Goal: Task Accomplishment & Management: Use online tool/utility

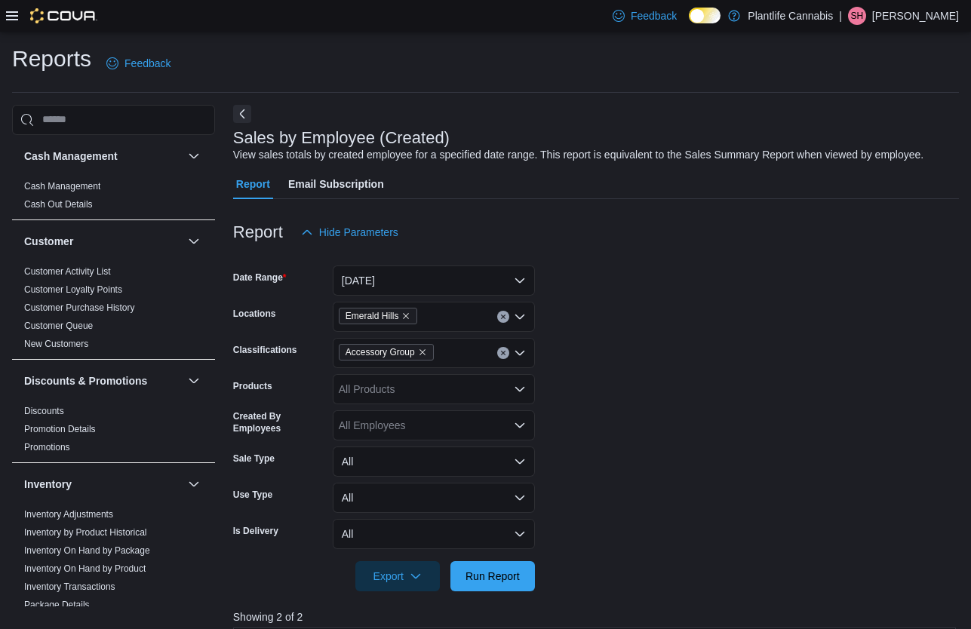
scroll to position [514, 0]
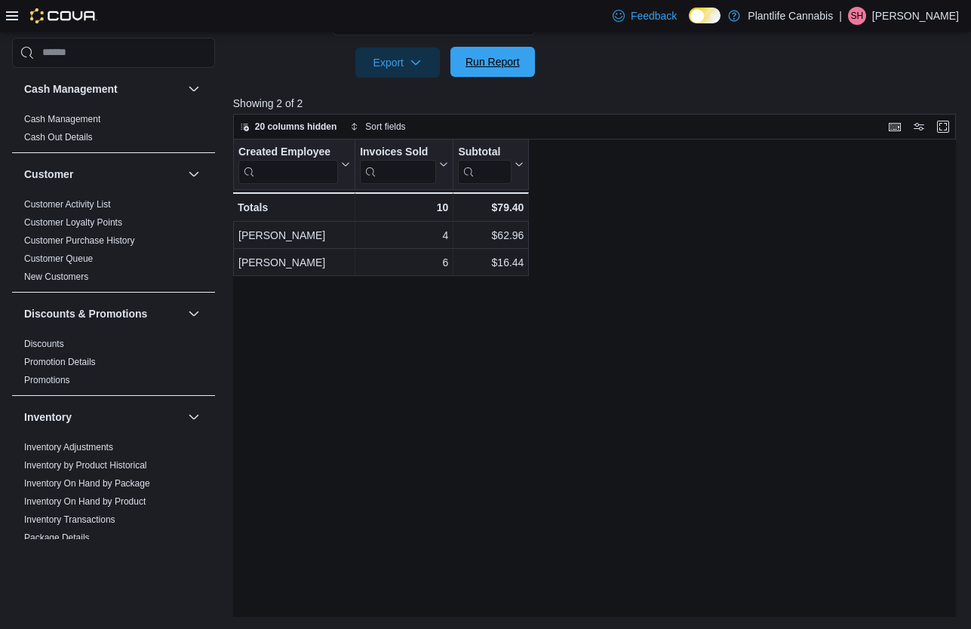
click at [473, 60] on span "Run Report" at bounding box center [493, 61] width 54 height 15
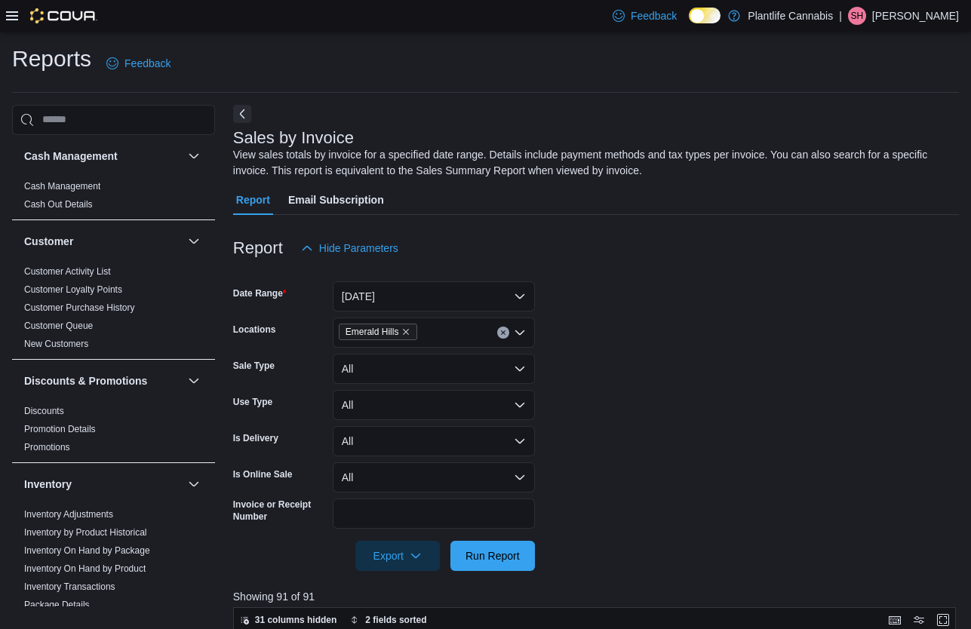
scroll to position [494, 0]
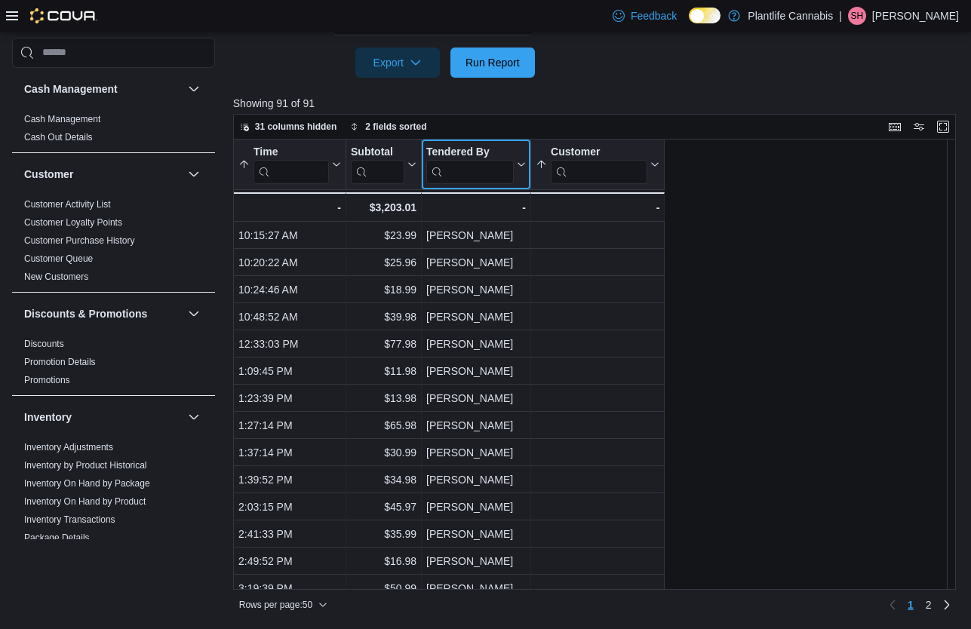
click at [485, 171] on input "search" at bounding box center [470, 171] width 88 height 24
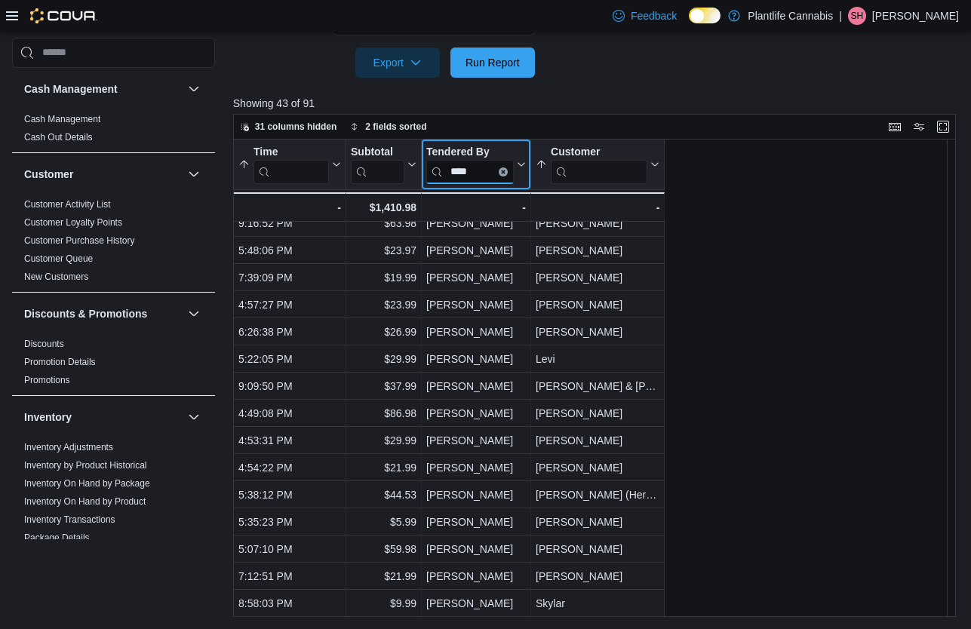
type input "****"
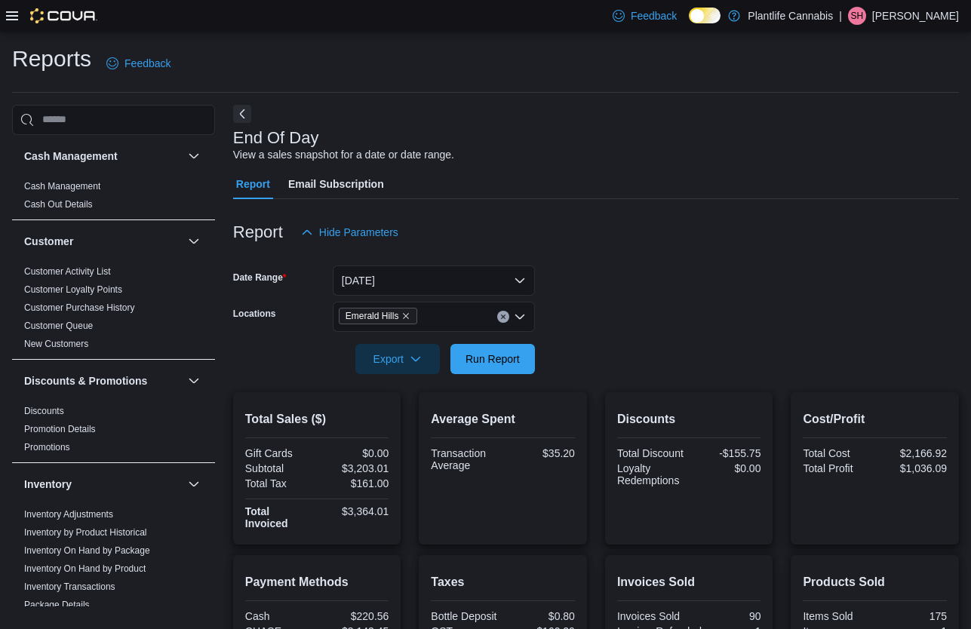
scroll to position [220, 0]
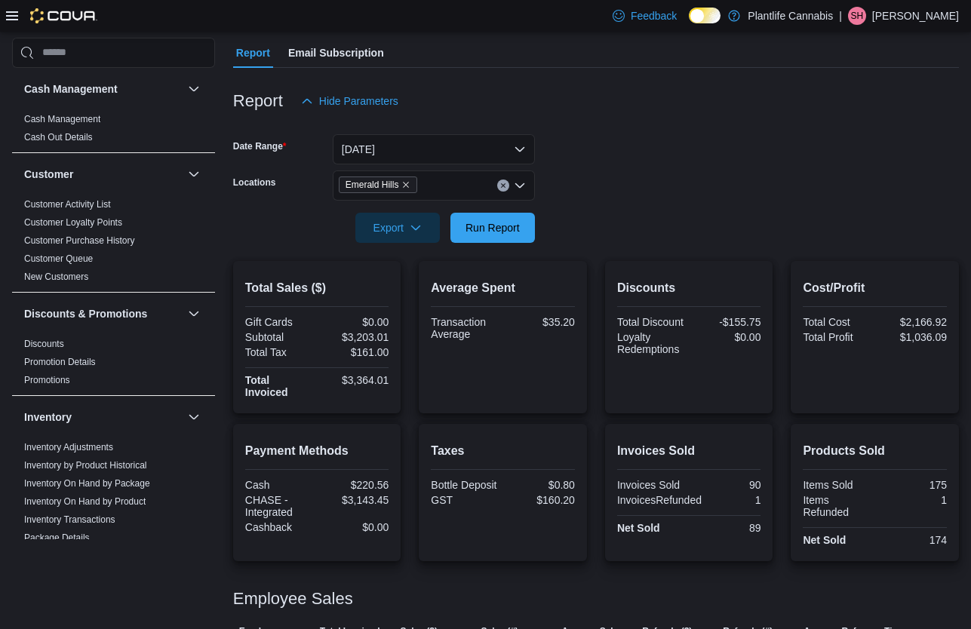
scroll to position [220, 0]
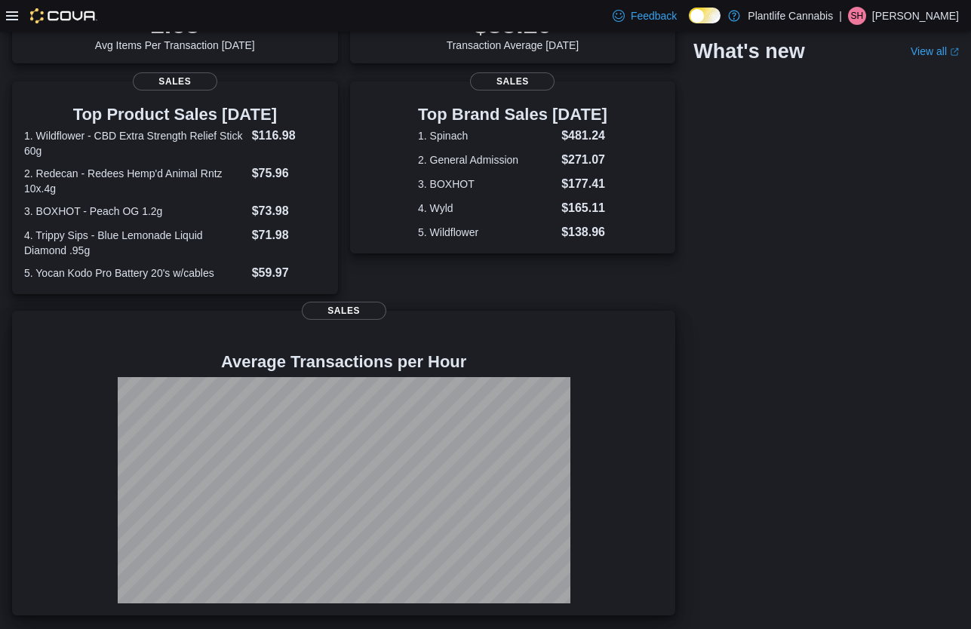
scroll to position [264, 0]
